Goal: Task Accomplishment & Management: Use online tool/utility

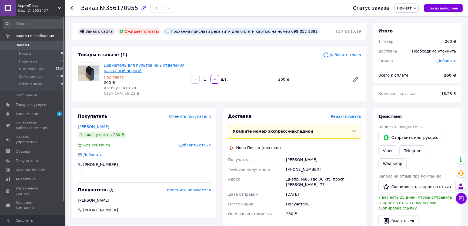
click at [115, 65] on link "Держатель для пультов на 2 отделения настенный черный" at bounding box center [144, 68] width 81 height 10
drag, startPoint x: 195, startPoint y: 102, endPoint x: 198, endPoint y: 97, distance: 6.2
click at [196, 100] on div "Товары в заказе (1) Добавить товар Держатель для пультов на 2 отделения настенн…" at bounding box center [219, 74] width 294 height 55
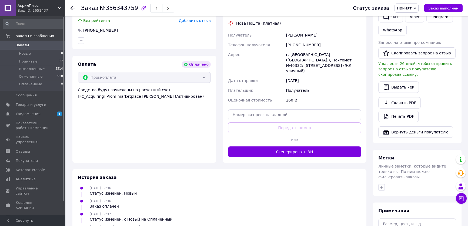
scroll to position [147, 0]
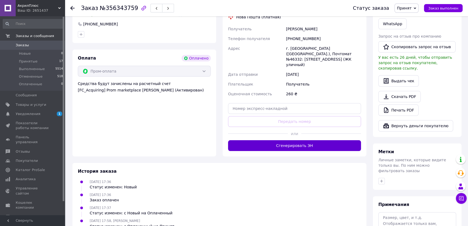
click at [309, 140] on button "Сгенерировать ЭН" at bounding box center [294, 145] width 133 height 11
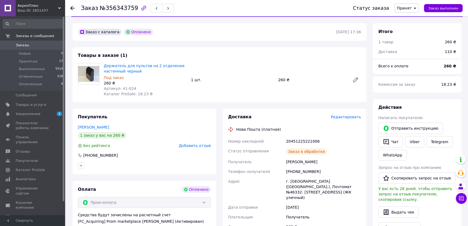
scroll to position [0, 0]
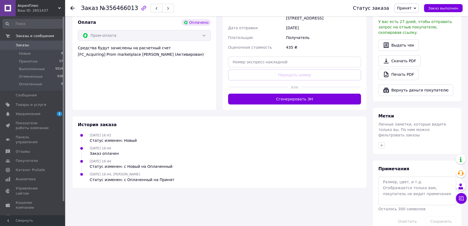
scroll to position [184, 0]
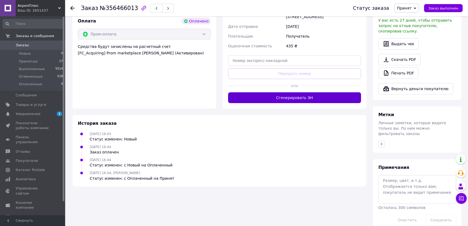
click at [317, 92] on button "Сгенерировать ЭН" at bounding box center [294, 97] width 133 height 11
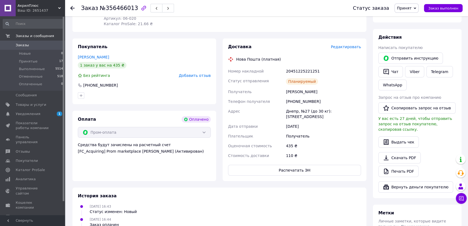
scroll to position [37, 0]
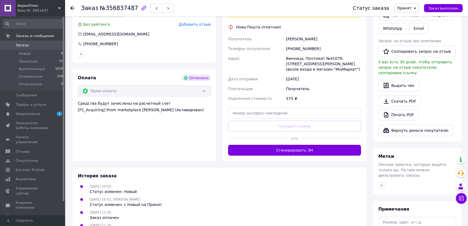
scroll to position [184, 0]
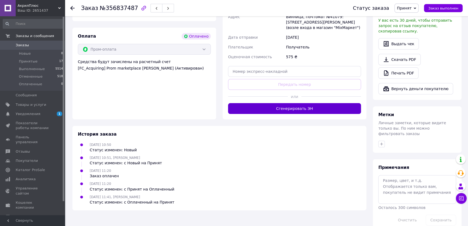
click at [339, 104] on button "Сгенерировать ЭН" at bounding box center [294, 108] width 133 height 11
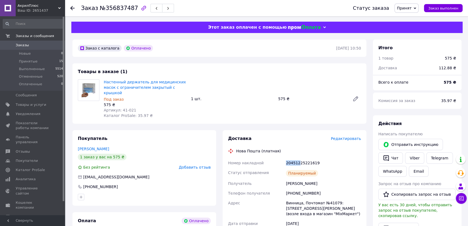
drag, startPoint x: 298, startPoint y: 157, endPoint x: 284, endPoint y: 157, distance: 14.1
click at [284, 158] on div "Номер накладной 20451225221619 Статус отправления Планируемый Получатель Мельни…" at bounding box center [294, 208] width 135 height 100
